Goal: Information Seeking & Learning: Learn about a topic

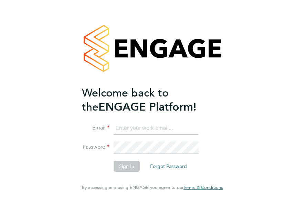
type input "megan@educationmattersgroup.co.uk"
click at [132, 168] on button "Sign In" at bounding box center [127, 166] width 26 height 11
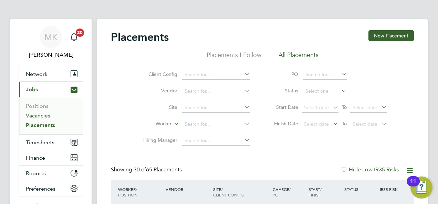
click at [48, 116] on link "Vacancies" at bounding box center [38, 116] width 24 height 7
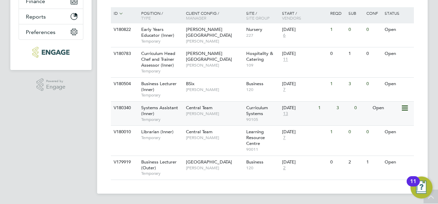
click at [176, 114] on div "Systems Assistant (Inner) Temporary" at bounding box center [160, 114] width 48 height 24
click at [165, 90] on div "Business Lecturer (Inner) Temporary" at bounding box center [160, 90] width 48 height 24
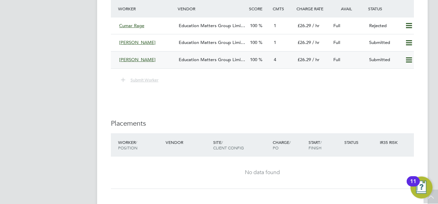
click at [201, 63] on div "Education Matters Group Limi…" at bounding box center [211, 59] width 71 height 11
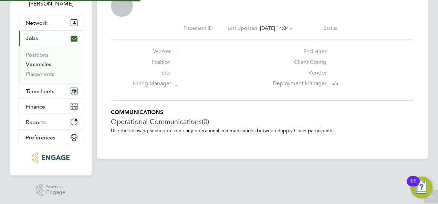
scroll to position [7, 105]
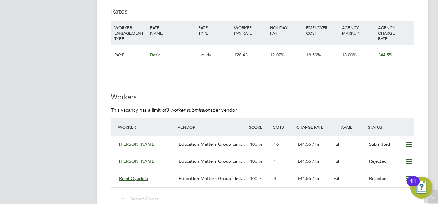
scroll to position [792, 0]
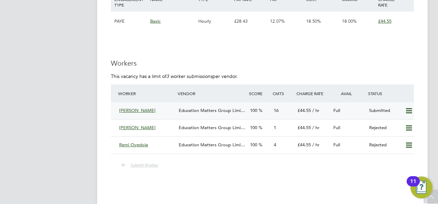
click at [187, 108] on div "Education Matters Group Limi…" at bounding box center [211, 110] width 71 height 11
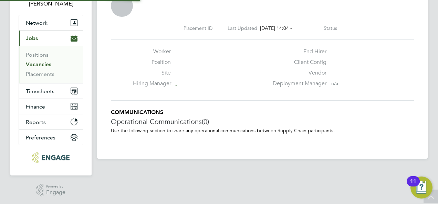
scroll to position [7, 98]
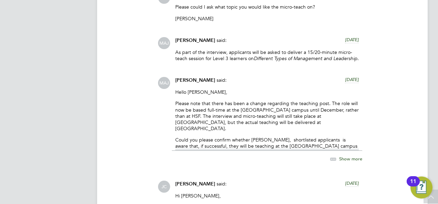
click at [343, 162] on span "Show more" at bounding box center [350, 159] width 23 height 6
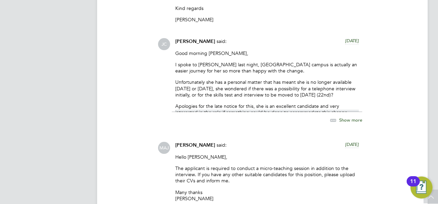
click at [348, 123] on span "Show more" at bounding box center [350, 120] width 23 height 6
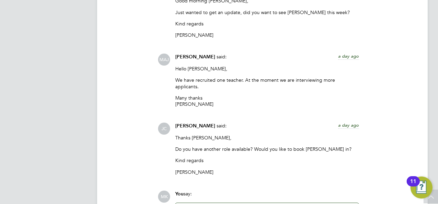
scroll to position [1716, 0]
